Goal: Task Accomplishment & Management: Use online tool/utility

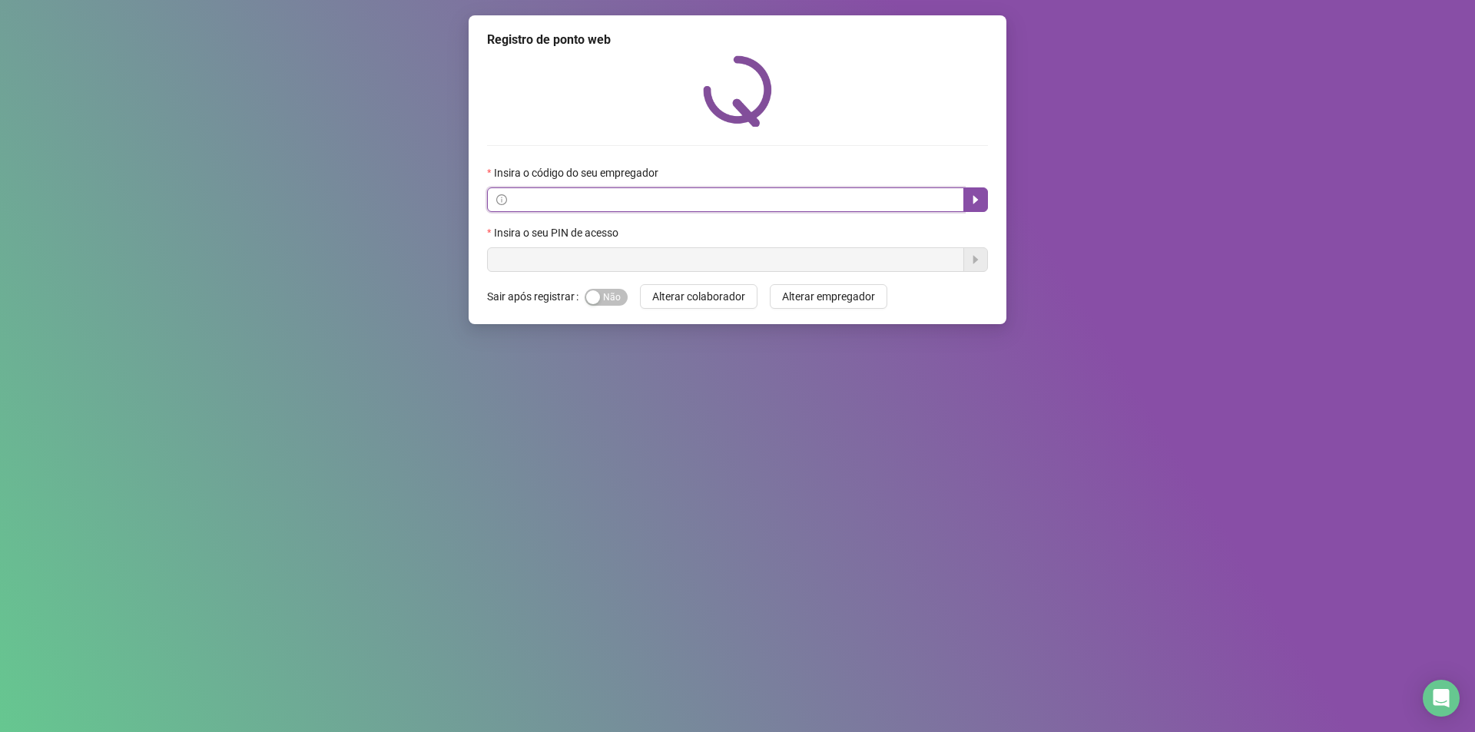
click at [543, 203] on input "text" at bounding box center [732, 199] width 445 height 17
